Goal: Task Accomplishment & Management: Use online tool/utility

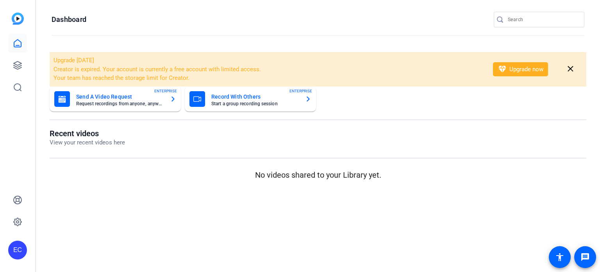
click at [525, 18] on input "Search" at bounding box center [543, 19] width 70 height 9
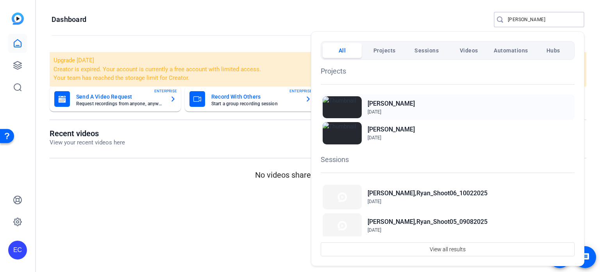
type input "ryan"
click at [394, 106] on h2 "[PERSON_NAME]" at bounding box center [391, 103] width 47 height 9
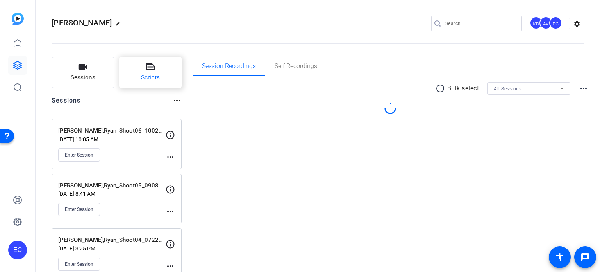
click at [137, 68] on button "Scripts" at bounding box center [150, 72] width 63 height 31
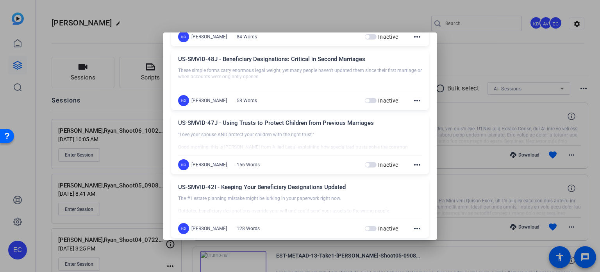
scroll to position [469, 0]
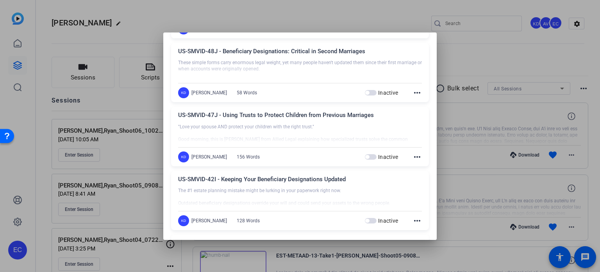
click at [409, 153] on div "Inactive more_horiz" at bounding box center [393, 156] width 57 height 9
click at [413, 154] on mat-icon "more_horiz" at bounding box center [417, 156] width 9 height 9
click at [416, 162] on div "Edit Delete" at bounding box center [431, 172] width 44 height 23
click at [417, 164] on div "US-SMVID-47J - Using Trusts to Protect Children from Previous Marriages "Love y…" at bounding box center [300, 136] width 258 height 59
click at [413, 157] on mat-icon "more_horiz" at bounding box center [417, 156] width 9 height 9
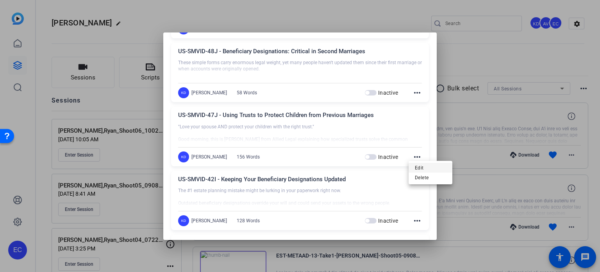
click at [415, 165] on span "Edit" at bounding box center [430, 167] width 31 height 9
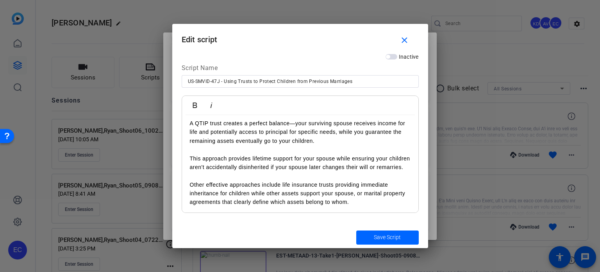
scroll to position [39, 0]
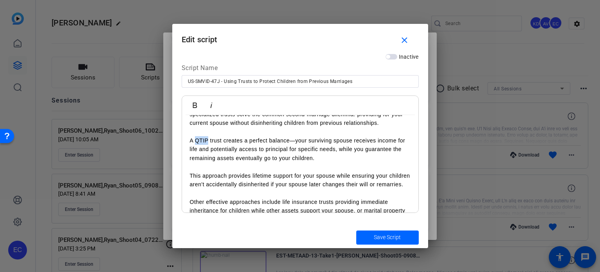
drag, startPoint x: 208, startPoint y: 140, endPoint x: 194, endPoint y: 141, distance: 13.7
click at [194, 141] on p "A QTIP trust creates a perfect balance—your surviving spouse receives income fo…" at bounding box center [300, 149] width 221 height 26
copy p "QTIP"
click at [406, 36] on mat-icon "close" at bounding box center [405, 41] width 10 height 10
